Goal: Task Accomplishment & Management: Complete application form

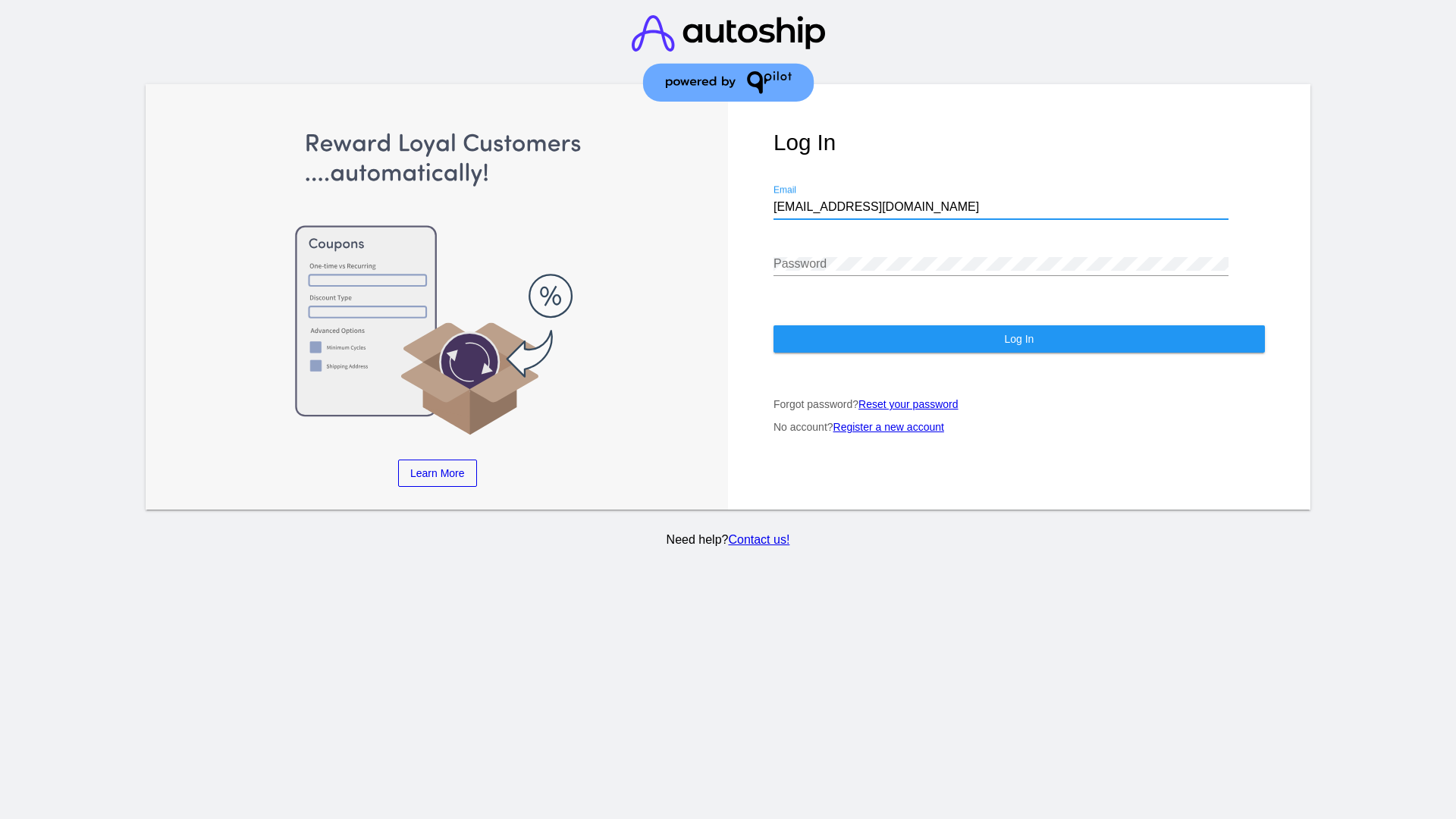
type input "[EMAIL_ADDRESS][DOMAIN_NAME]"
click at [1018, 339] on span "Log In" at bounding box center [1018, 339] width 30 height 12
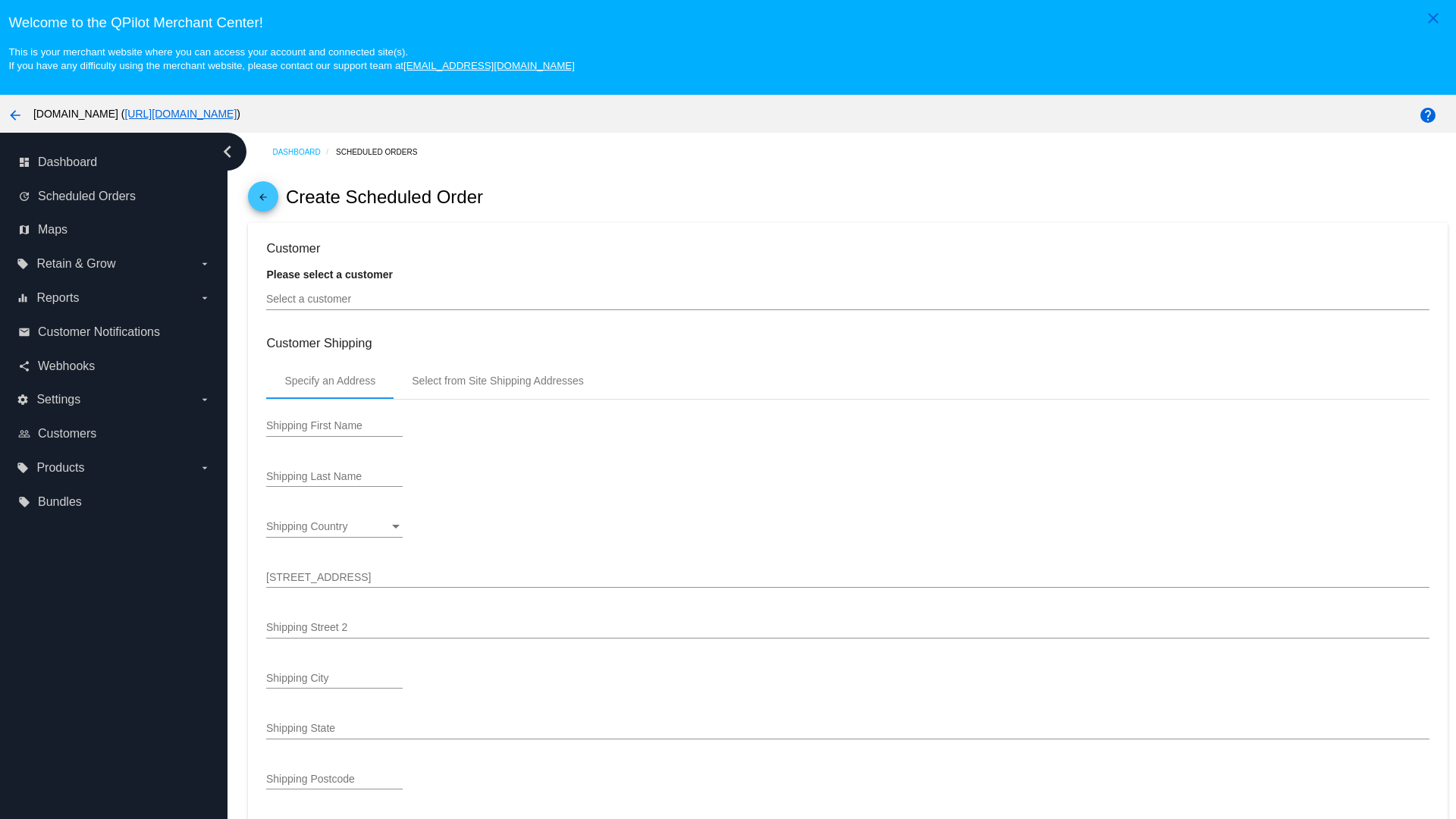
click at [848, 299] on input "Select a customer" at bounding box center [847, 299] width 1163 height 12
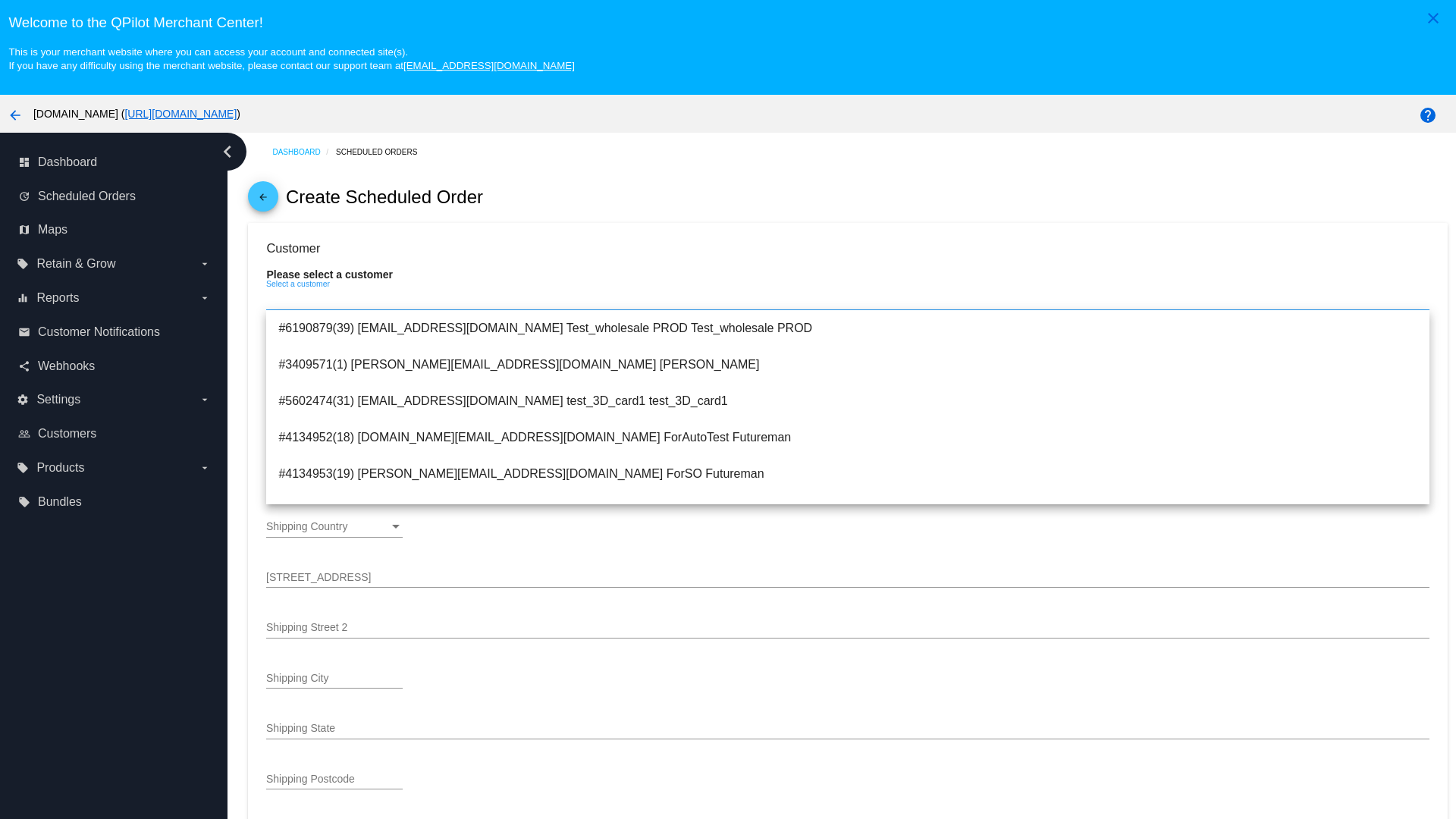
type input "ForSO"
type input "Futureman"
type input "1 Main St 1"
type input "San Jose"
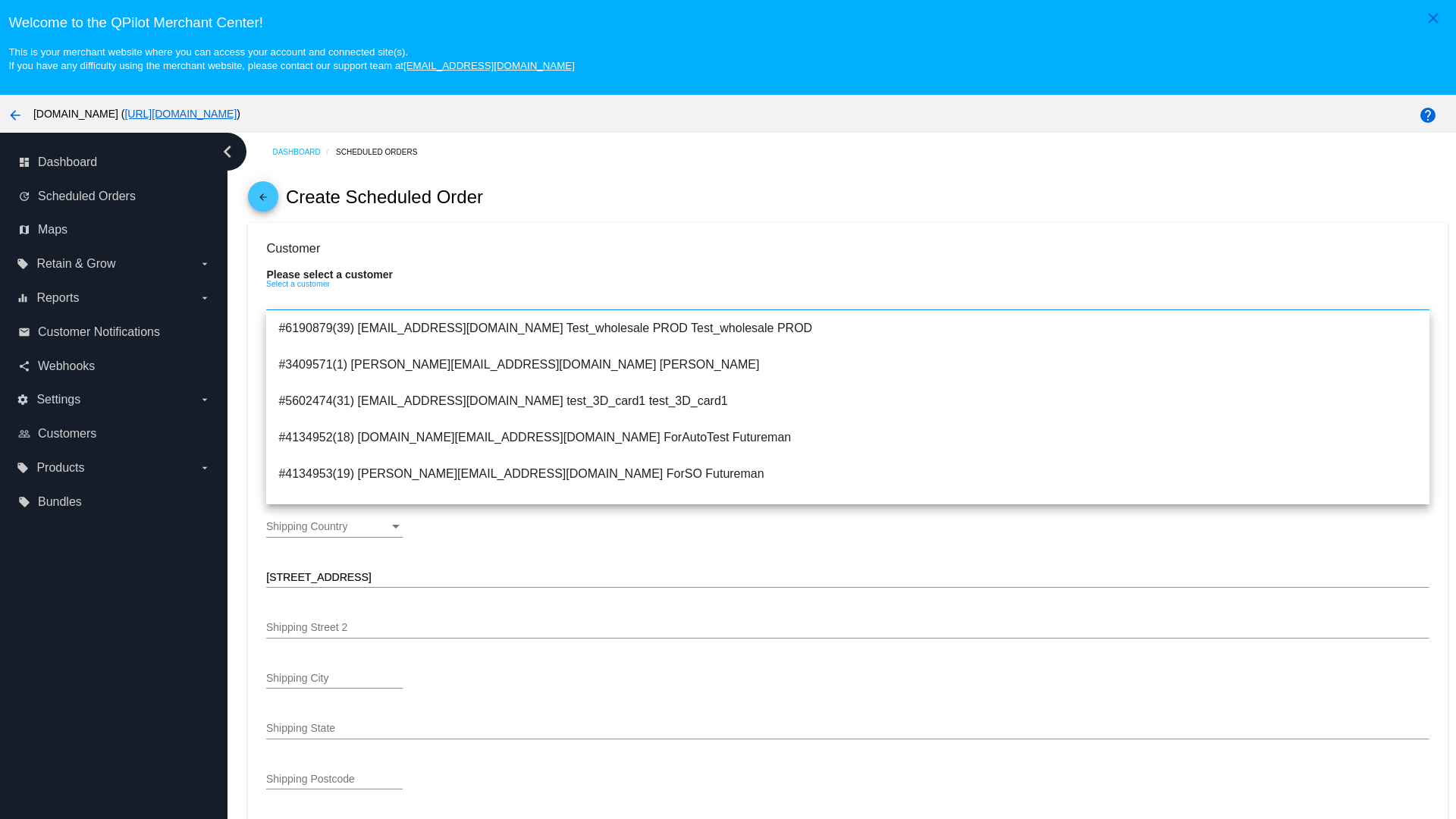
type input "95131"
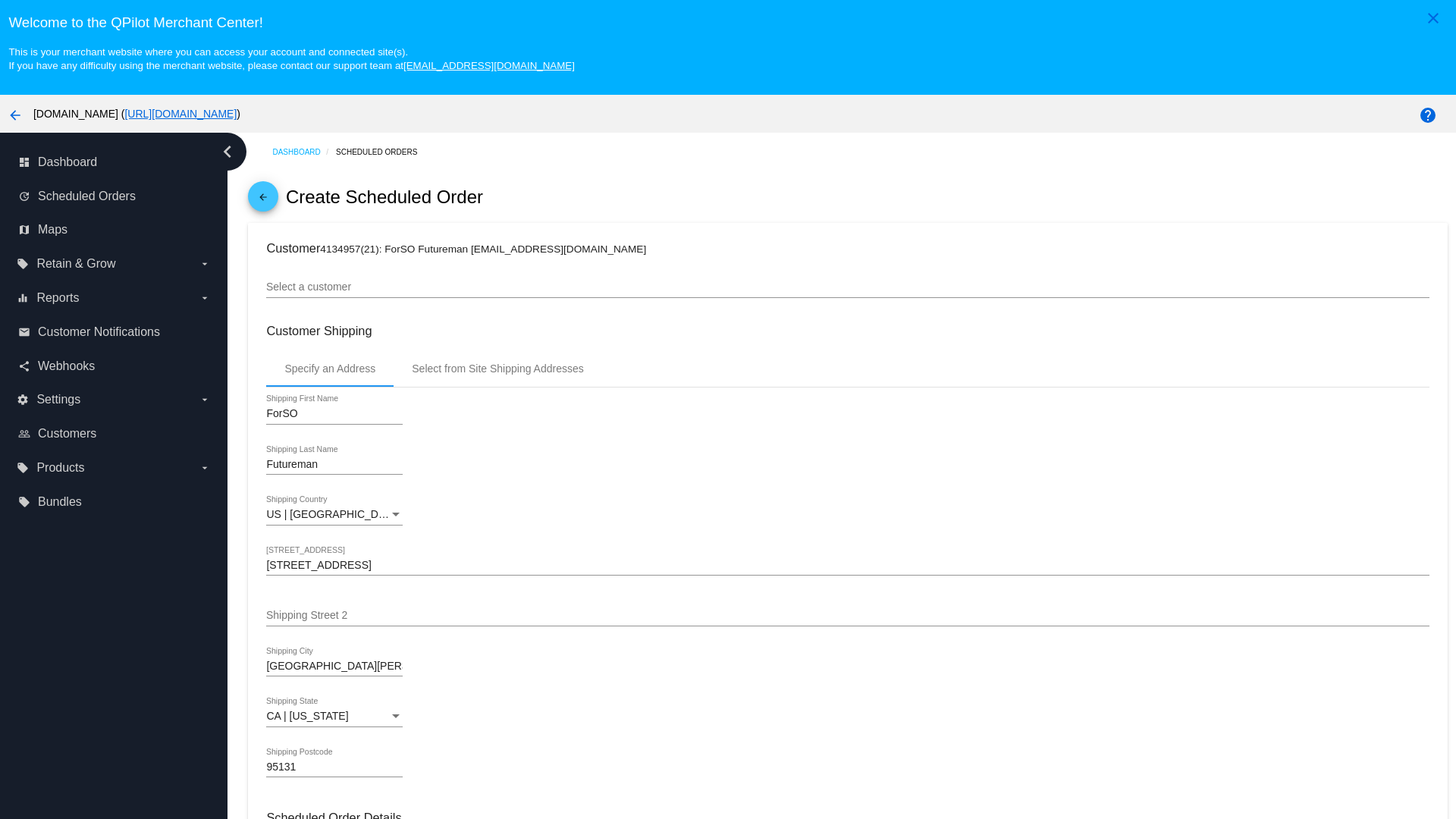
scroll to position [537, 0]
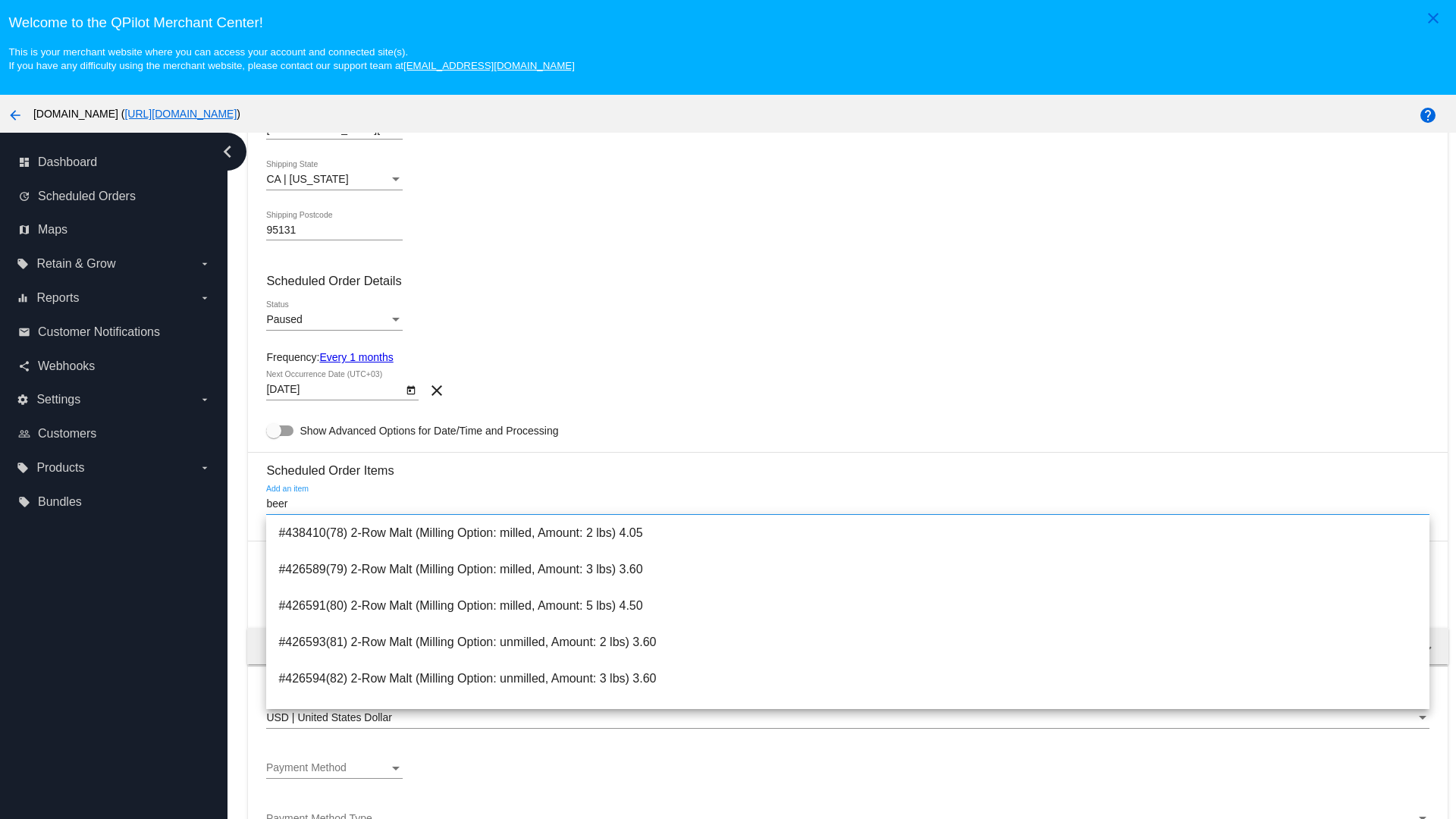
type input "beer"
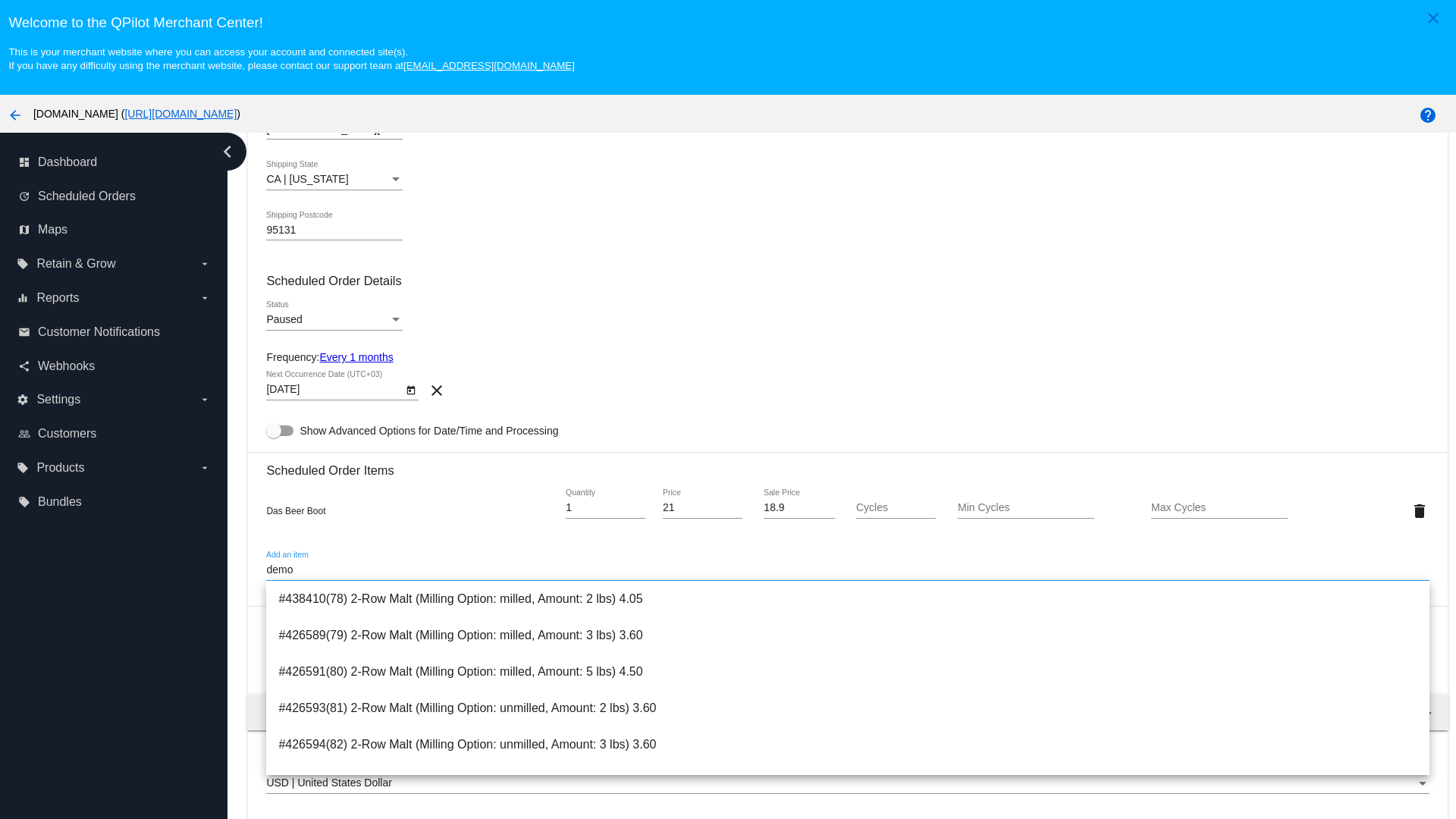
type input "demo"
